Goal: Task Accomplishment & Management: Use online tool/utility

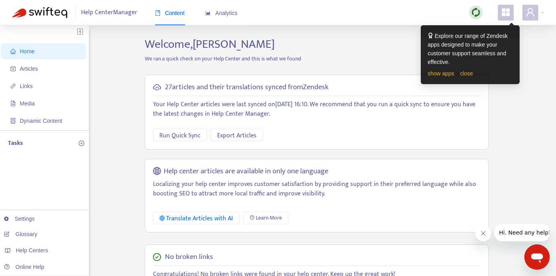
click at [503, 15] on icon "appstore" at bounding box center [506, 12] width 8 height 8
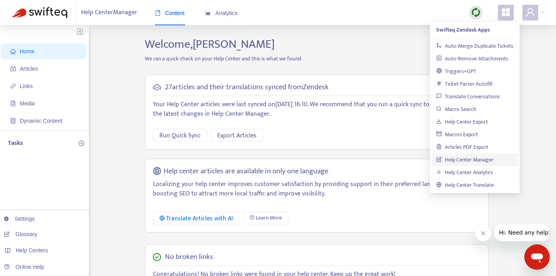
click at [380, 51] on h2 "Welcome, [PERSON_NAME]" at bounding box center [317, 44] width 356 height 14
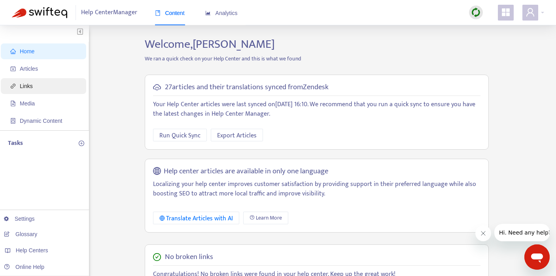
click at [30, 89] on span "Links" at bounding box center [26, 86] width 13 height 6
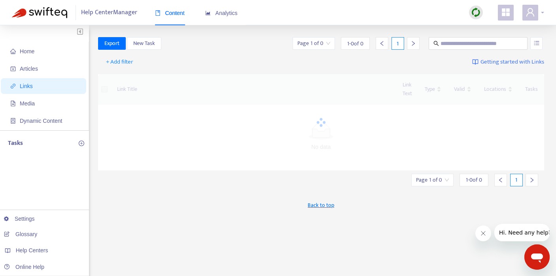
click at [540, 12] on div at bounding box center [533, 13] width 22 height 16
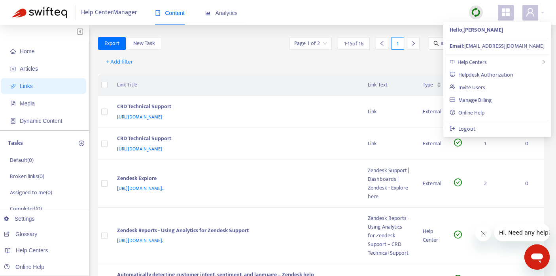
click at [503, 14] on icon "appstore" at bounding box center [506, 12] width 8 height 8
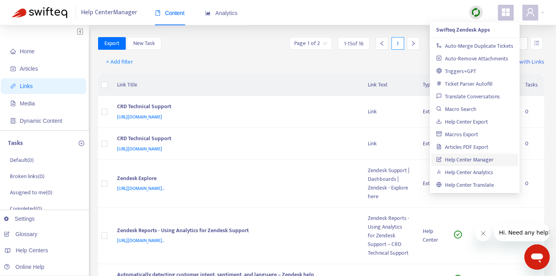
click at [184, 66] on div "+ Add filter Getting started with Links" at bounding box center [321, 64] width 446 height 22
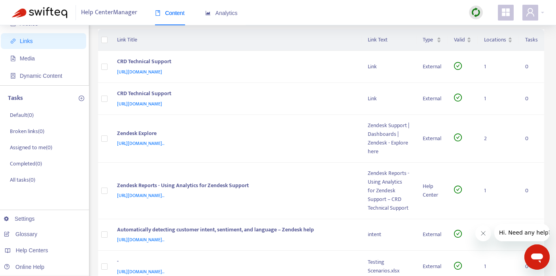
scroll to position [40, 0]
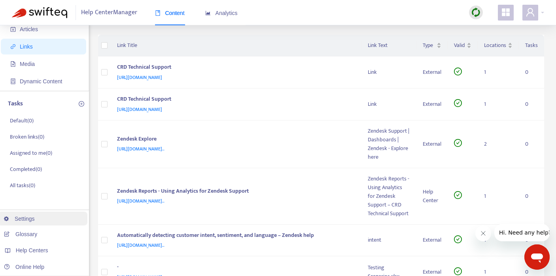
click at [31, 220] on link "Settings" at bounding box center [19, 219] width 31 height 6
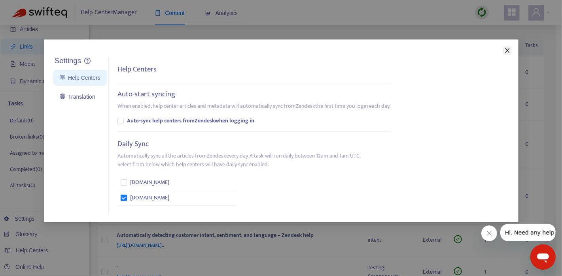
click at [506, 51] on icon "close" at bounding box center [507, 50] width 6 height 6
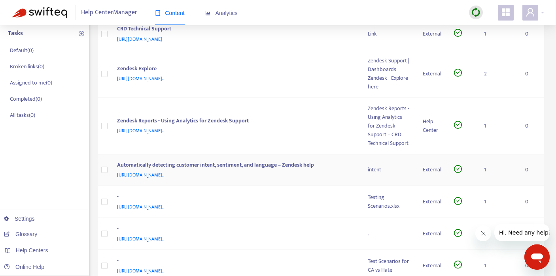
scroll to position [0, 0]
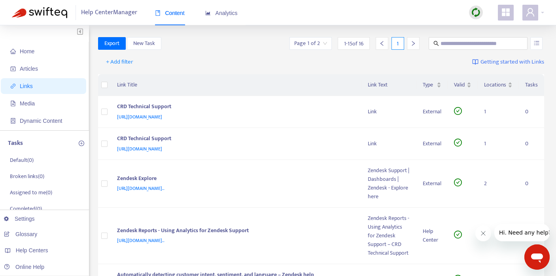
click at [21, 86] on span "Links" at bounding box center [26, 86] width 13 height 6
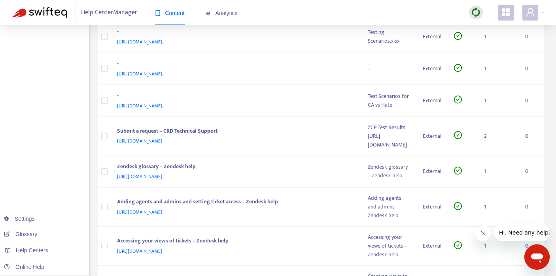
scroll to position [277, 0]
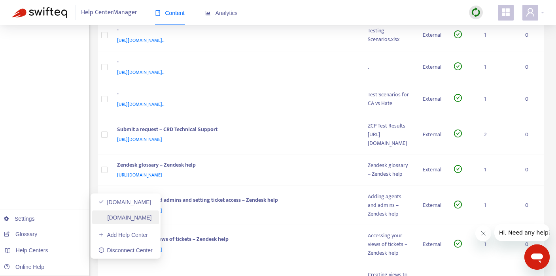
click at [124, 215] on link "[DOMAIN_NAME]" at bounding box center [124, 218] width 53 height 6
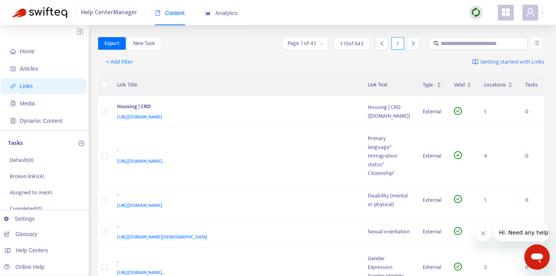
click at [479, 16] on img at bounding box center [476, 13] width 10 height 10
click at [492, 29] on link "Quick Sync" at bounding box center [492, 28] width 34 height 9
click at [468, 84] on div "Valid" at bounding box center [462, 85] width 17 height 9
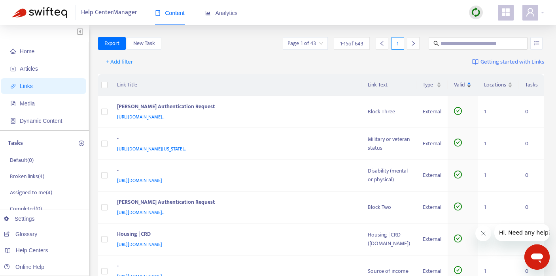
click at [468, 83] on div "Valid" at bounding box center [462, 85] width 17 height 9
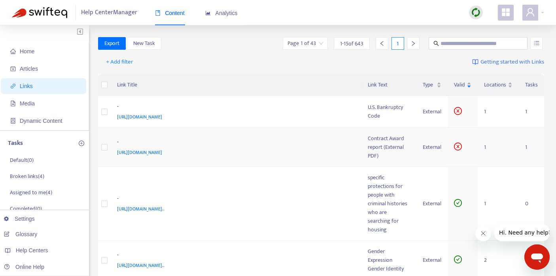
click at [162, 157] on span "[URL][DOMAIN_NAME]" at bounding box center [139, 153] width 45 height 8
click at [458, 148] on icon "close-circle" at bounding box center [457, 146] width 3 height 3
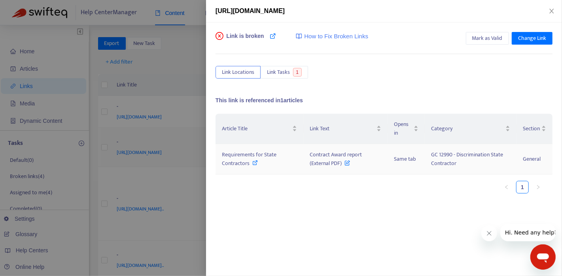
click at [458, 162] on tr "Requirements for State Contractors Contract Award report (External PDF) Same ta…" at bounding box center [383, 159] width 337 height 30
click at [488, 38] on span "Mark as Valid" at bounding box center [487, 38] width 30 height 9
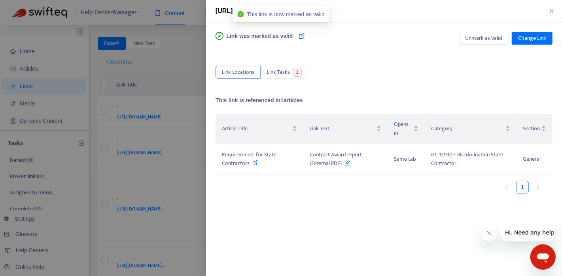
click at [186, 188] on div at bounding box center [281, 138] width 562 height 276
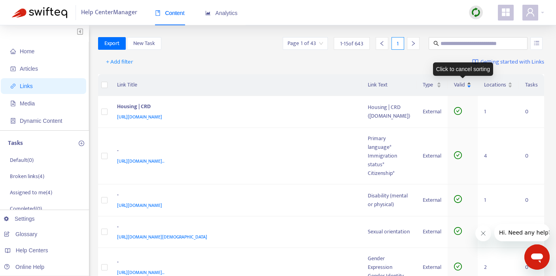
click at [470, 82] on div "Valid" at bounding box center [462, 85] width 17 height 9
click at [470, 83] on div "Valid" at bounding box center [462, 85] width 17 height 9
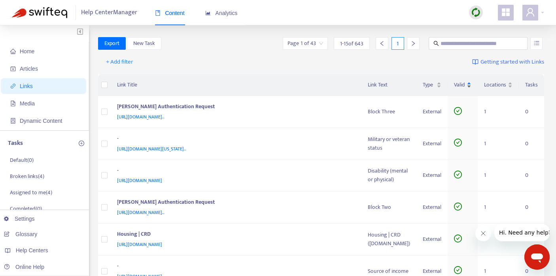
click at [470, 83] on div "Valid" at bounding box center [462, 85] width 17 height 9
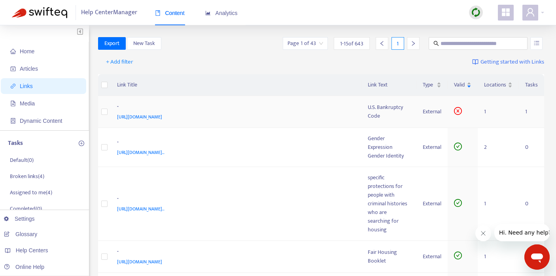
click at [162, 118] on span "[URL][DOMAIN_NAME]" at bounding box center [139, 117] width 45 height 8
click at [457, 113] on icon "close-circle" at bounding box center [457, 110] width 3 height 3
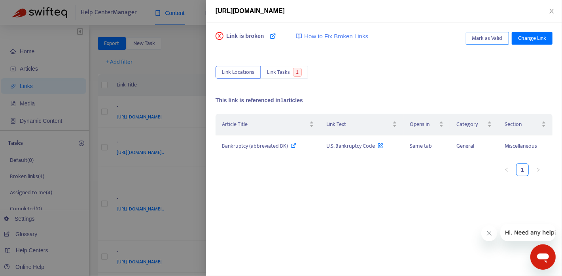
click at [484, 39] on span "Mark as Valid" at bounding box center [487, 38] width 30 height 9
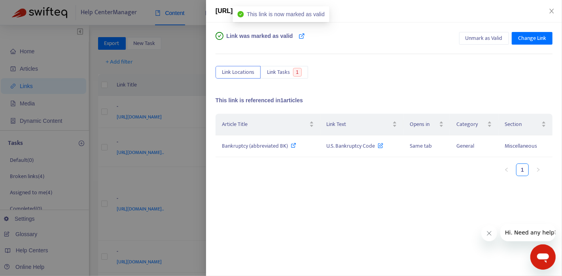
click at [160, 92] on div at bounding box center [281, 138] width 562 height 276
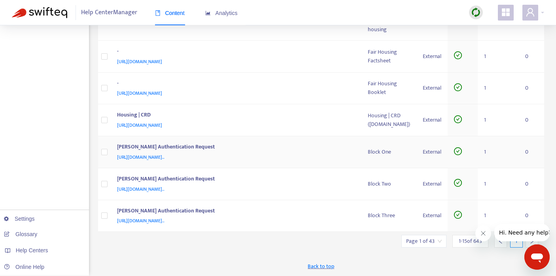
scroll to position [511, 0]
click at [440, 241] on input "search" at bounding box center [424, 242] width 36 height 12
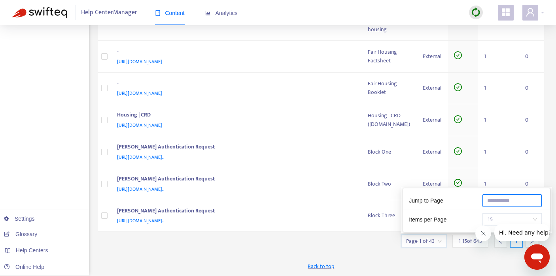
click at [489, 201] on input "text" at bounding box center [511, 200] width 59 height 13
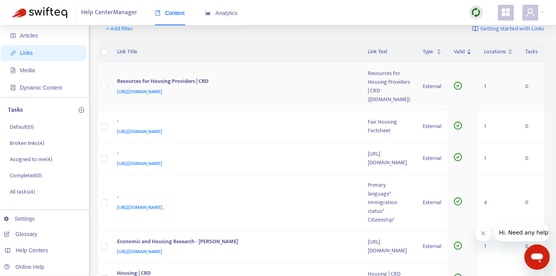
scroll to position [0, 0]
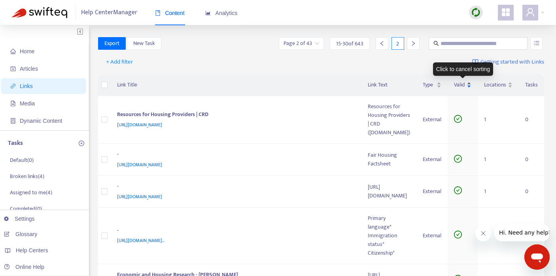
click at [469, 83] on div "Valid" at bounding box center [462, 85] width 17 height 9
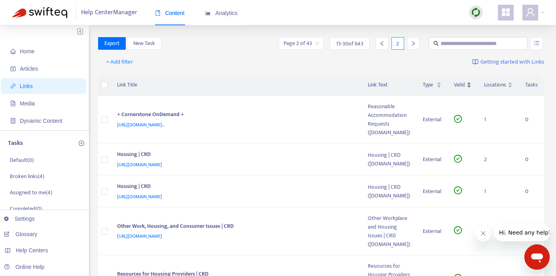
click at [468, 82] on div "Valid" at bounding box center [462, 85] width 17 height 9
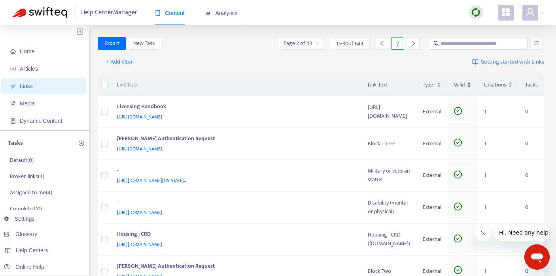
click at [468, 83] on div "Valid" at bounding box center [462, 85] width 17 height 9
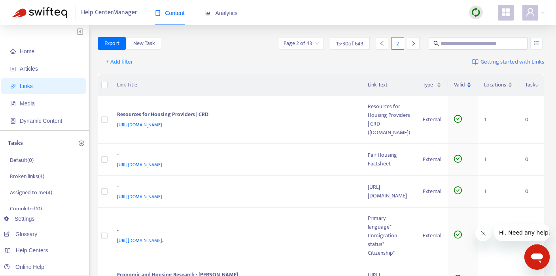
click at [468, 85] on div "Valid" at bounding box center [462, 85] width 17 height 9
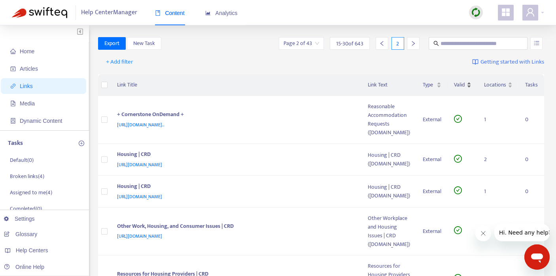
click at [468, 85] on div "Valid" at bounding box center [462, 85] width 17 height 9
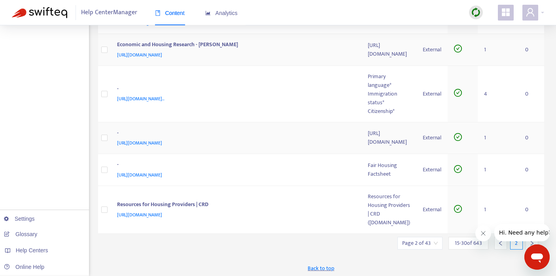
scroll to position [419, 0]
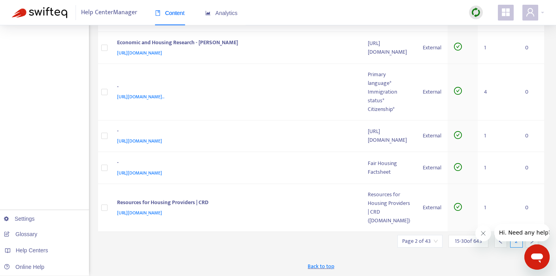
click at [436, 242] on input "search" at bounding box center [420, 242] width 36 height 12
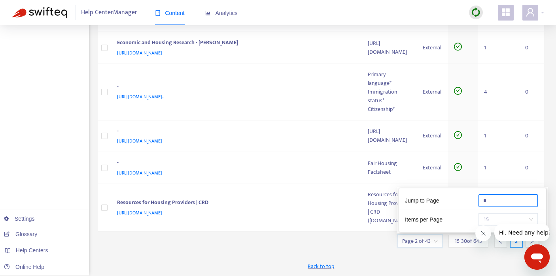
drag, startPoint x: 485, startPoint y: 201, endPoint x: 472, endPoint y: 201, distance: 13.4
click at [472, 201] on div "Jump to Page *" at bounding box center [472, 202] width 147 height 16
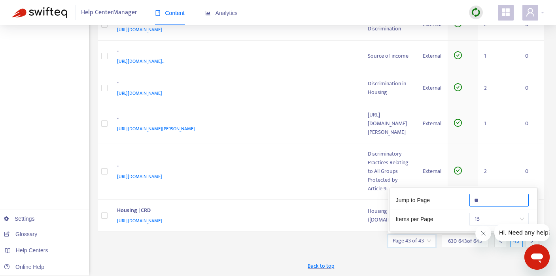
scroll to position [367, 0]
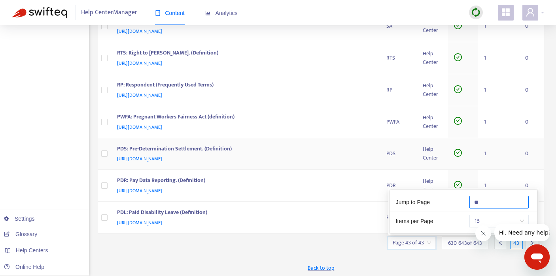
type input "**"
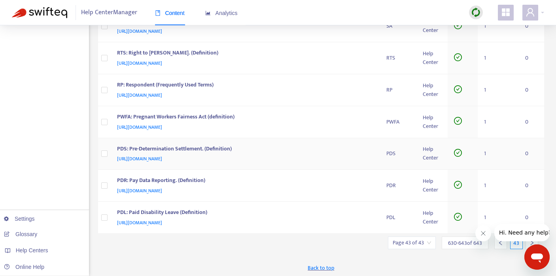
click at [351, 150] on div "PDS: Pre-Determination Settlement. (Definition)" at bounding box center [244, 150] width 254 height 10
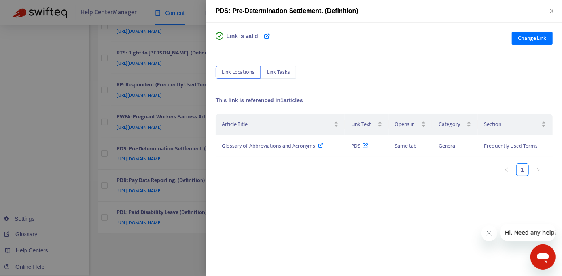
click at [56, 60] on div at bounding box center [281, 138] width 562 height 276
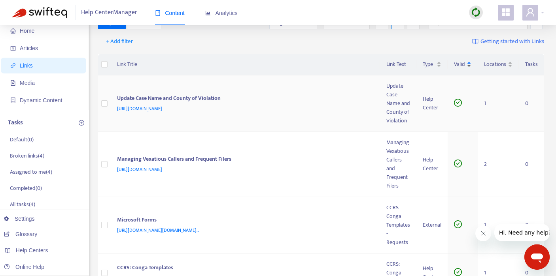
scroll to position [0, 0]
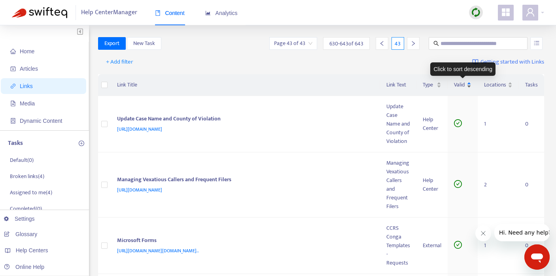
click at [469, 83] on div "Valid" at bounding box center [462, 85] width 17 height 9
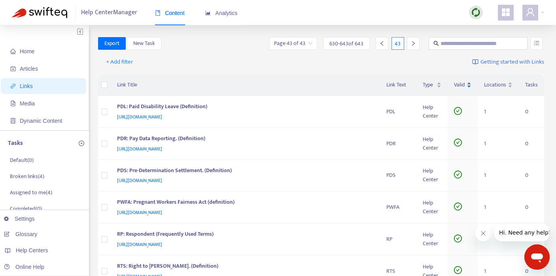
click at [469, 83] on div "Valid" at bounding box center [462, 85] width 17 height 9
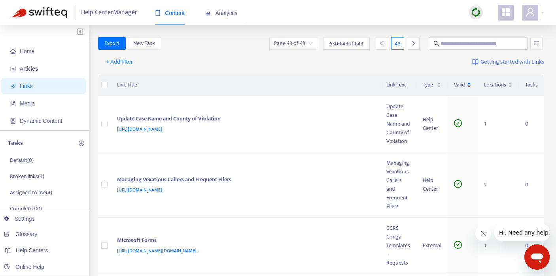
click at [469, 87] on div "Valid" at bounding box center [462, 85] width 17 height 9
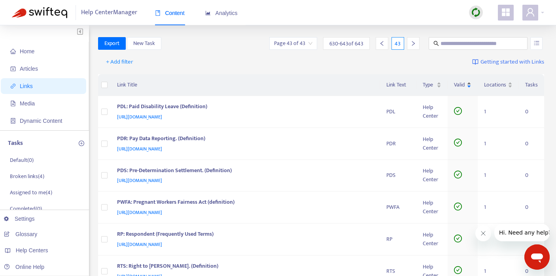
click at [469, 87] on div "Valid" at bounding box center [462, 85] width 17 height 9
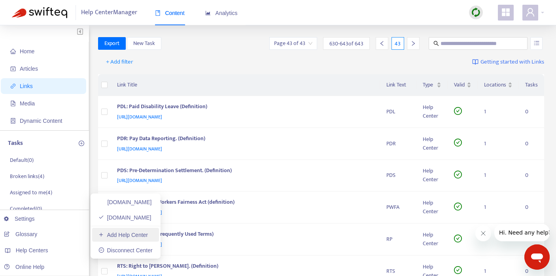
click at [147, 234] on link "Add Help Center" at bounding box center [122, 235] width 49 height 6
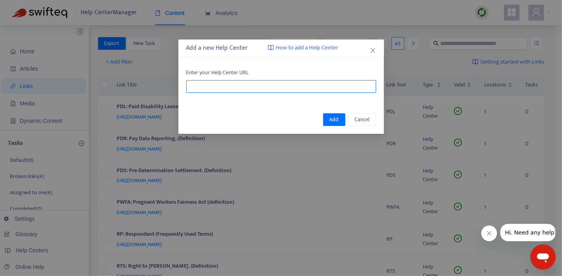
click at [225, 85] on input "text" at bounding box center [281, 86] width 190 height 13
paste input "**********"
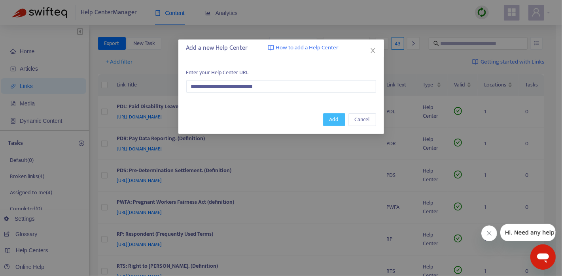
click at [337, 122] on span "Add" at bounding box center [333, 119] width 9 height 9
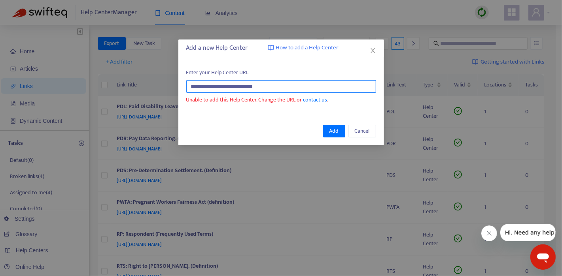
click at [208, 87] on input "**********" at bounding box center [281, 86] width 190 height 13
type input "**********"
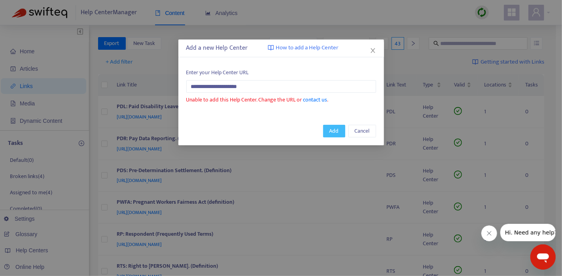
click at [332, 130] on span "Add" at bounding box center [333, 131] width 9 height 9
click at [367, 130] on span "Cancel" at bounding box center [362, 131] width 15 height 9
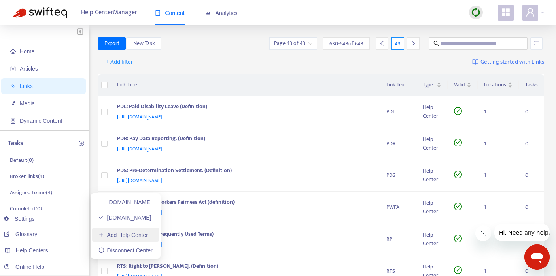
click at [126, 236] on link "Add Help Center" at bounding box center [122, 235] width 49 height 6
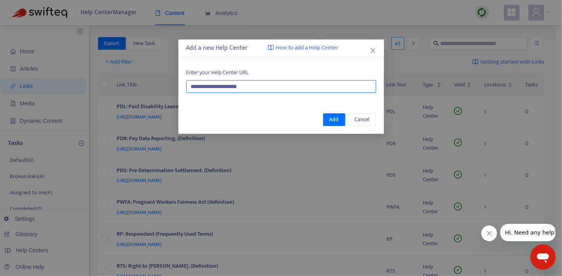
click at [234, 86] on input "**********" at bounding box center [281, 86] width 190 height 13
click at [251, 86] on input "**********" at bounding box center [281, 86] width 190 height 13
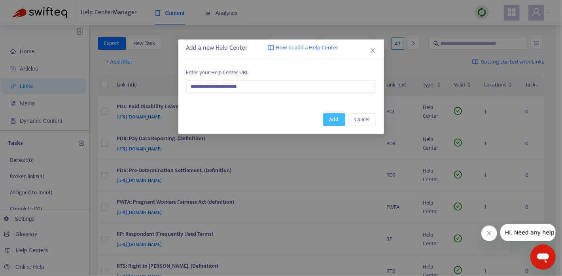
click at [328, 117] on button "Add" at bounding box center [334, 119] width 22 height 13
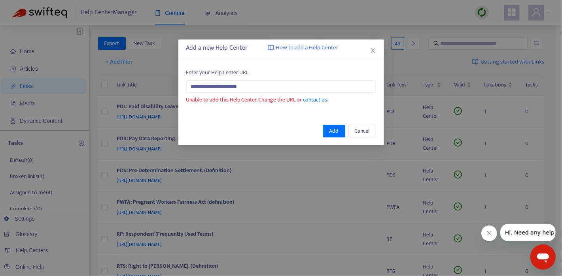
click at [287, 48] on span "How to add a Help Center" at bounding box center [307, 47] width 63 height 9
click at [361, 132] on span "Cancel" at bounding box center [362, 131] width 15 height 9
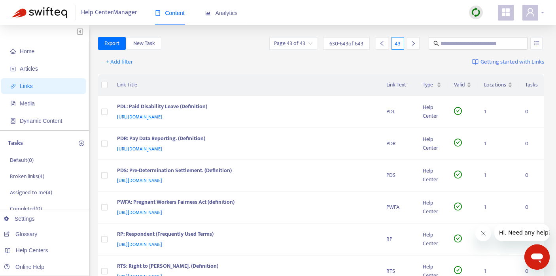
click at [541, 15] on div at bounding box center [533, 13] width 22 height 16
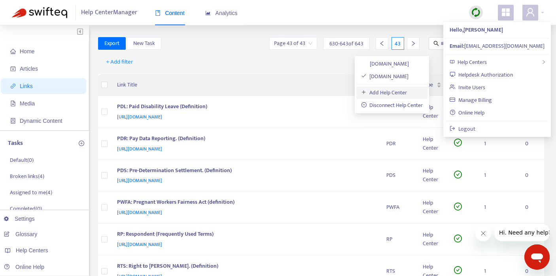
click at [383, 92] on link "Add Help Center" at bounding box center [384, 92] width 46 height 9
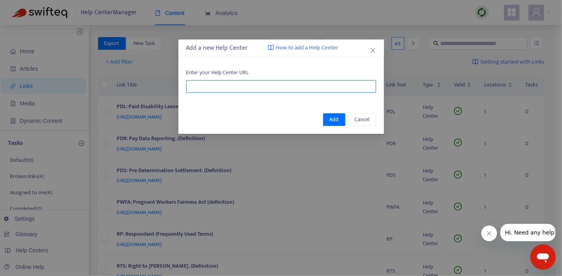
click at [256, 89] on input "text" at bounding box center [281, 86] width 190 height 13
paste input "**********"
click at [209, 85] on input "**********" at bounding box center [281, 86] width 190 height 13
click at [284, 87] on input "**********" at bounding box center [281, 86] width 190 height 13
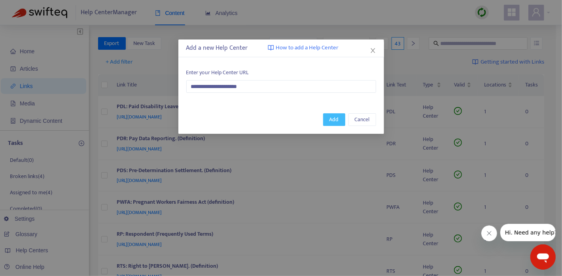
click at [338, 121] on span "Add" at bounding box center [333, 119] width 9 height 9
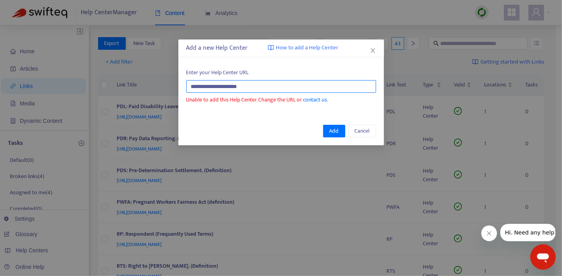
drag, startPoint x: 261, startPoint y: 88, endPoint x: 80, endPoint y: 87, distance: 181.0
click at [80, 87] on div "**********" at bounding box center [281, 138] width 562 height 276
paste input "**********"
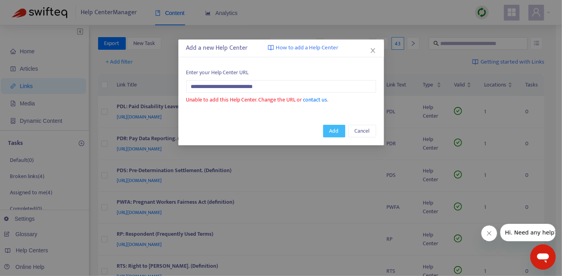
click at [332, 134] on span "Add" at bounding box center [333, 131] width 9 height 9
click at [336, 129] on span "Add" at bounding box center [333, 131] width 9 height 9
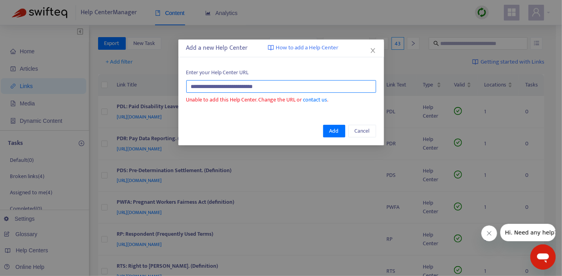
drag, startPoint x: 277, startPoint y: 86, endPoint x: 66, endPoint y: 84, distance: 210.7
click at [66, 84] on div "**********" at bounding box center [281, 138] width 562 height 276
paste input "*********"
type input "**********"
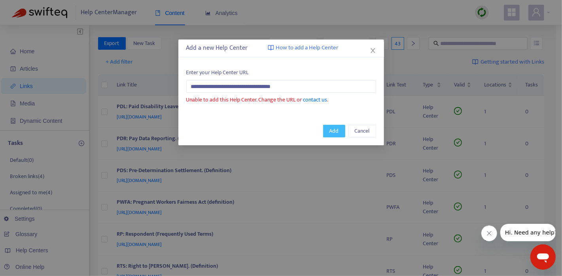
click at [334, 131] on span "Add" at bounding box center [333, 131] width 9 height 9
click at [375, 52] on span "Close" at bounding box center [372, 50] width 9 height 6
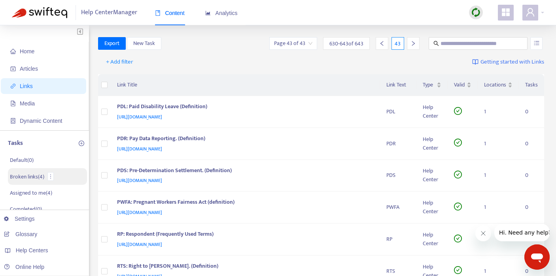
click at [28, 175] on p "Broken links ( 4 )" at bounding box center [27, 177] width 34 height 8
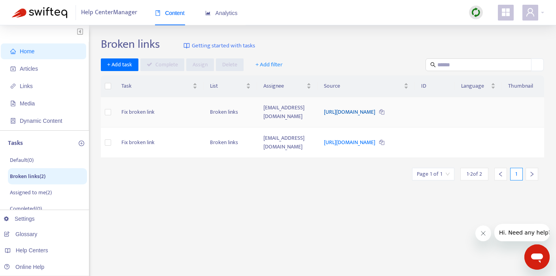
click at [324, 108] on link "[URL][DOMAIN_NAME]" at bounding box center [350, 112] width 53 height 9
click at [328, 138] on link "[URL][DOMAIN_NAME]" at bounding box center [350, 142] width 53 height 9
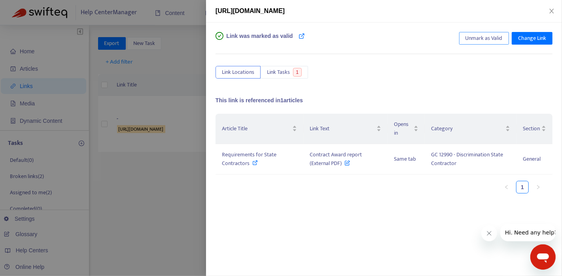
click at [485, 40] on span "Unmark as Valid" at bounding box center [483, 38] width 37 height 9
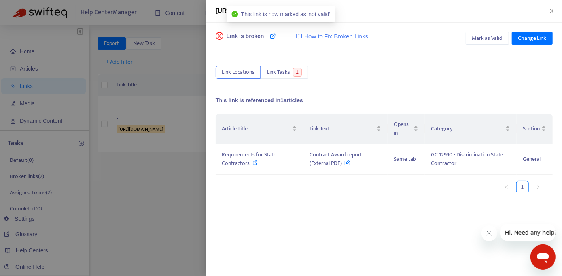
click at [171, 68] on div at bounding box center [281, 138] width 562 height 276
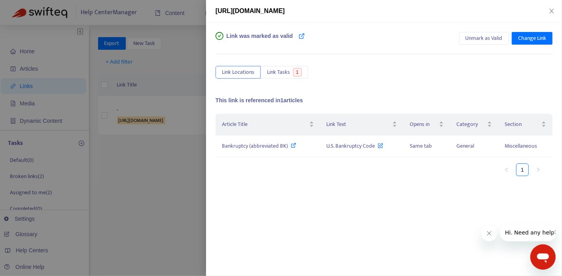
click at [190, 82] on div at bounding box center [281, 138] width 562 height 276
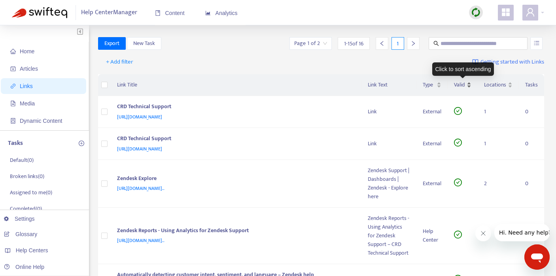
click at [470, 82] on div "Valid" at bounding box center [462, 85] width 17 height 9
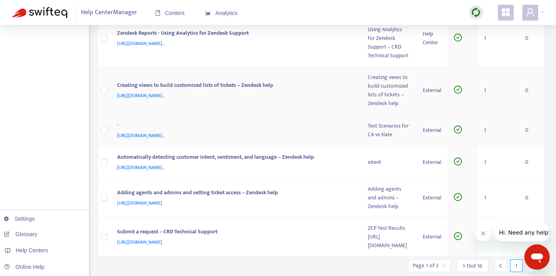
scroll to position [426, 0]
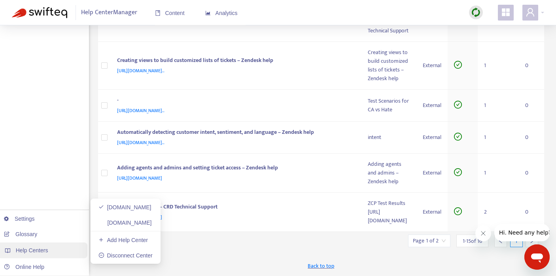
click at [36, 249] on span "Help Centers" at bounding box center [32, 250] width 32 height 6
click at [142, 220] on link "[DOMAIN_NAME]" at bounding box center [124, 223] width 53 height 6
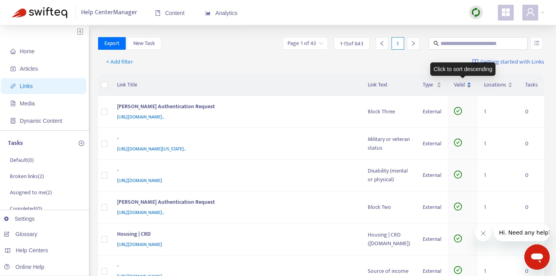
click at [470, 82] on div "Valid" at bounding box center [462, 85] width 17 height 9
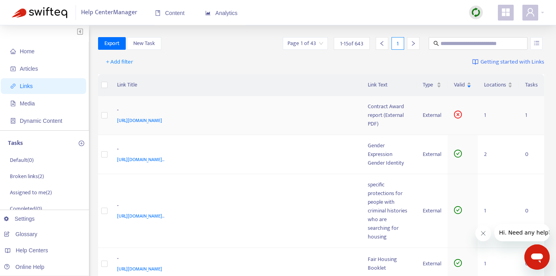
click at [162, 125] on span "[URL][DOMAIN_NAME]" at bounding box center [139, 121] width 45 height 8
click at [459, 119] on icon "close-circle" at bounding box center [458, 115] width 8 height 8
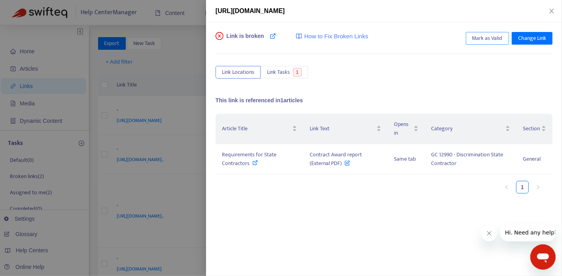
click at [489, 37] on span "Mark as Valid" at bounding box center [487, 38] width 30 height 9
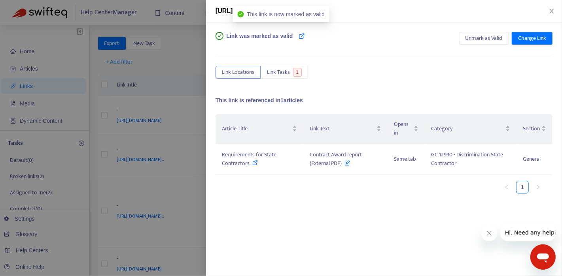
click at [31, 85] on div at bounding box center [281, 138] width 562 height 276
